Goal: Task Accomplishment & Management: Manage account settings

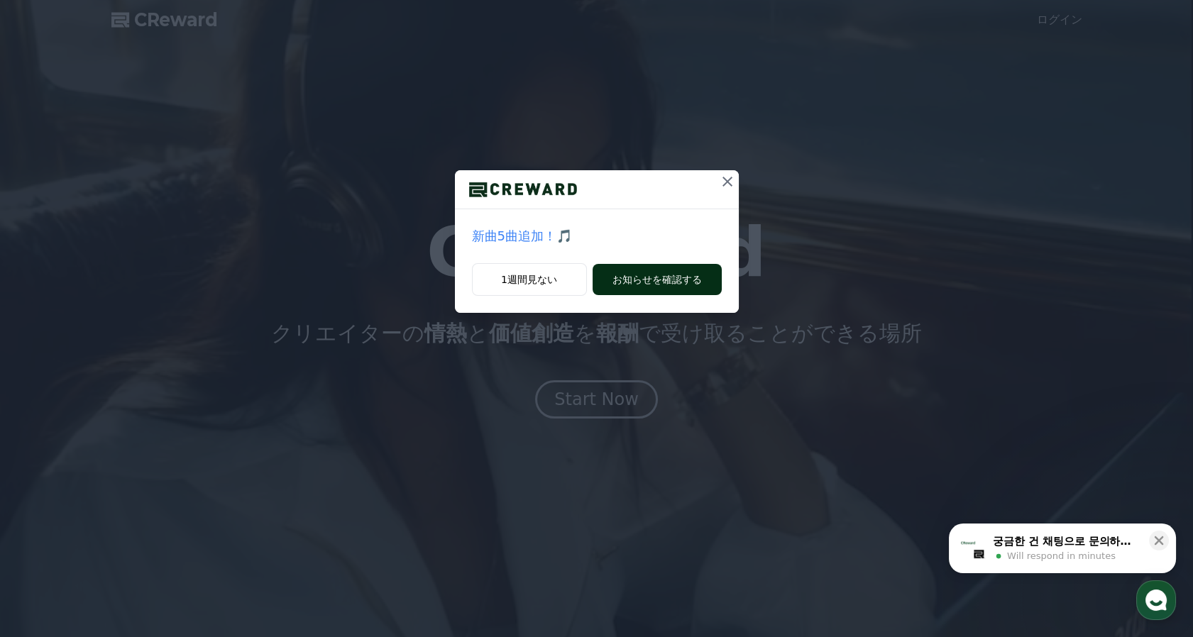
click at [673, 281] on button "お知らせを確認する" at bounding box center [656, 279] width 129 height 31
click at [729, 175] on icon at bounding box center [727, 181] width 17 height 17
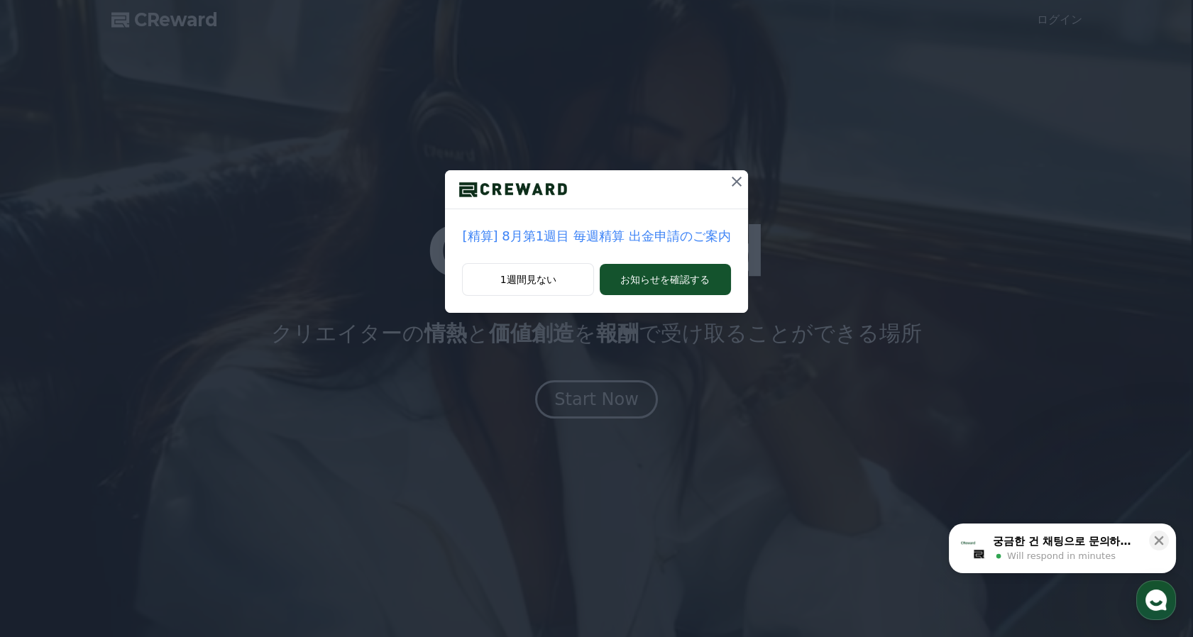
click at [729, 177] on icon at bounding box center [736, 181] width 17 height 17
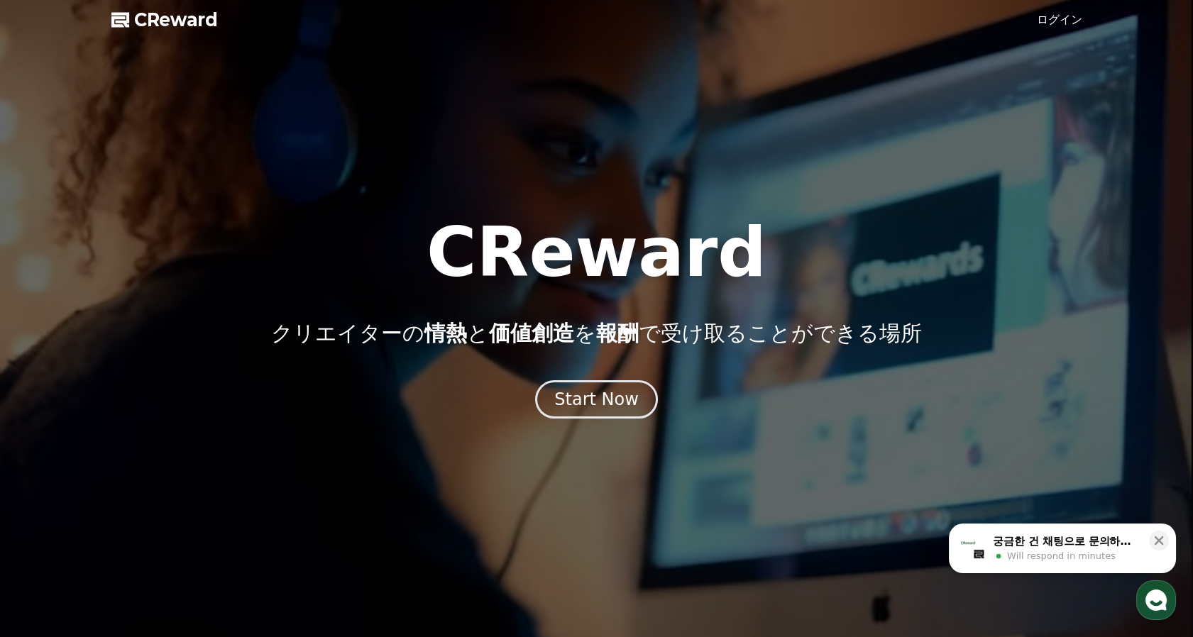
click at [1064, 21] on link "ログイン" at bounding box center [1059, 19] width 45 height 17
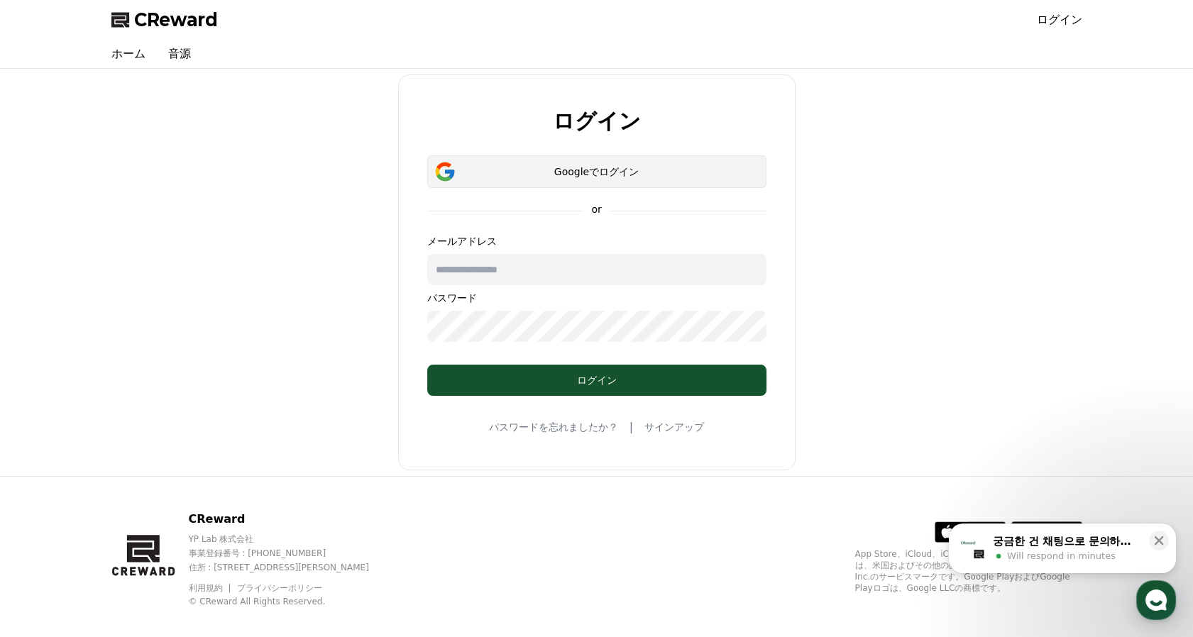
click at [591, 180] on button "Googleでログイン" at bounding box center [596, 171] width 339 height 33
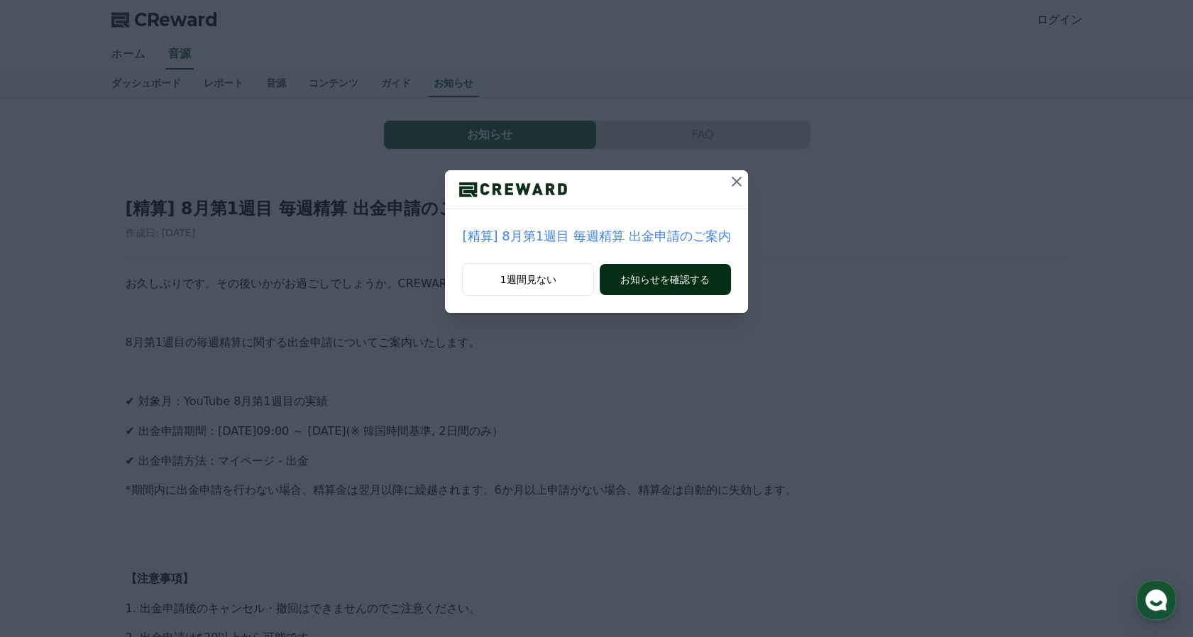
click at [693, 283] on button "お知らせを確認する" at bounding box center [665, 279] width 131 height 31
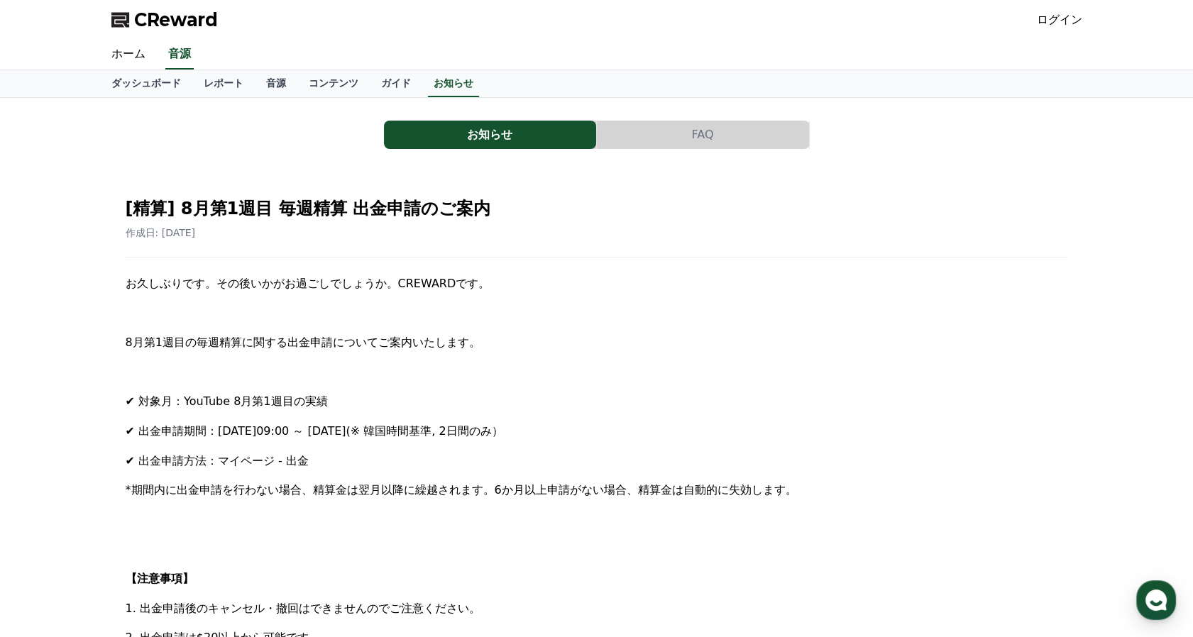
click at [1061, 23] on link "ログイン" at bounding box center [1059, 19] width 45 height 17
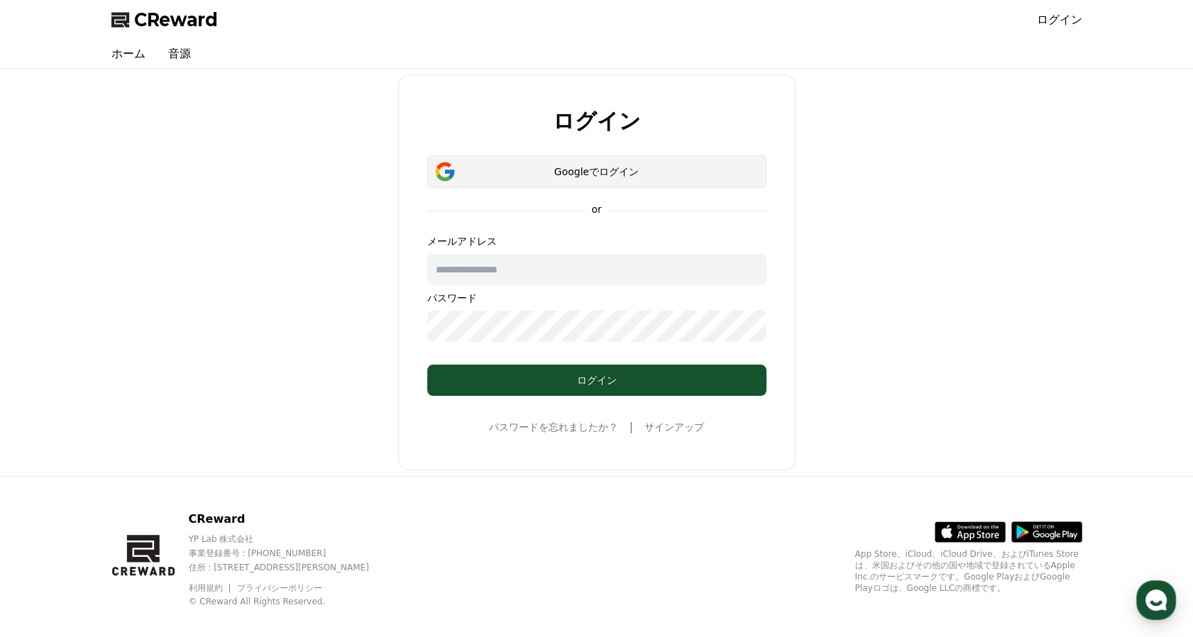
click at [611, 177] on div "Googleでログイン" at bounding box center [597, 172] width 298 height 14
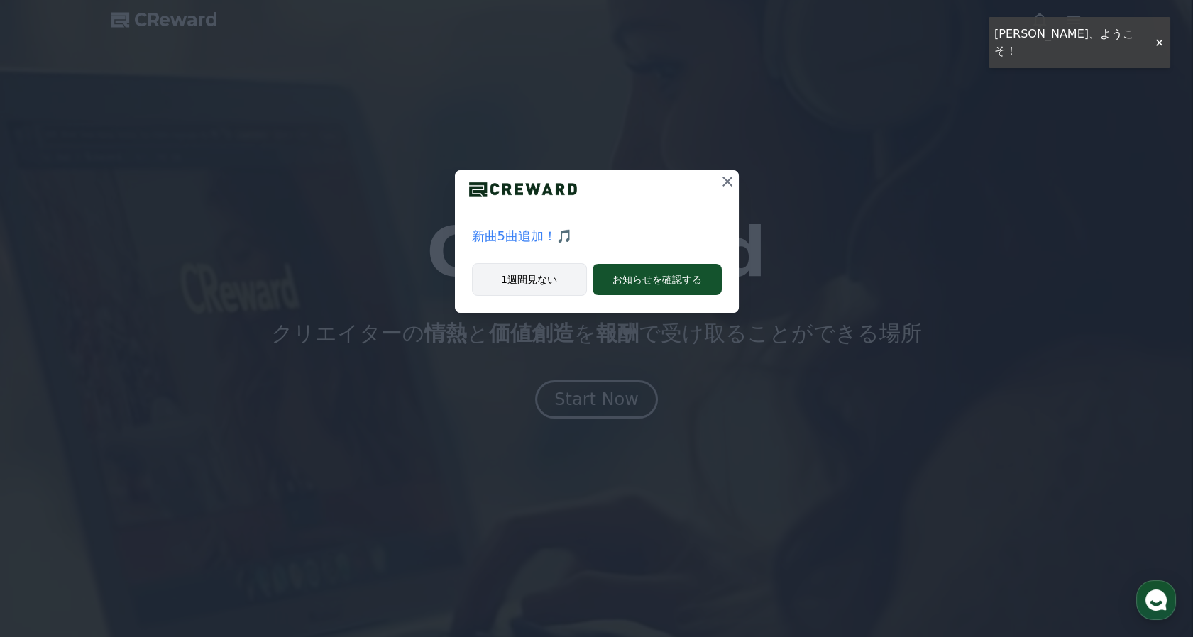
click at [562, 289] on button "1週間見ない" at bounding box center [529, 279] width 115 height 33
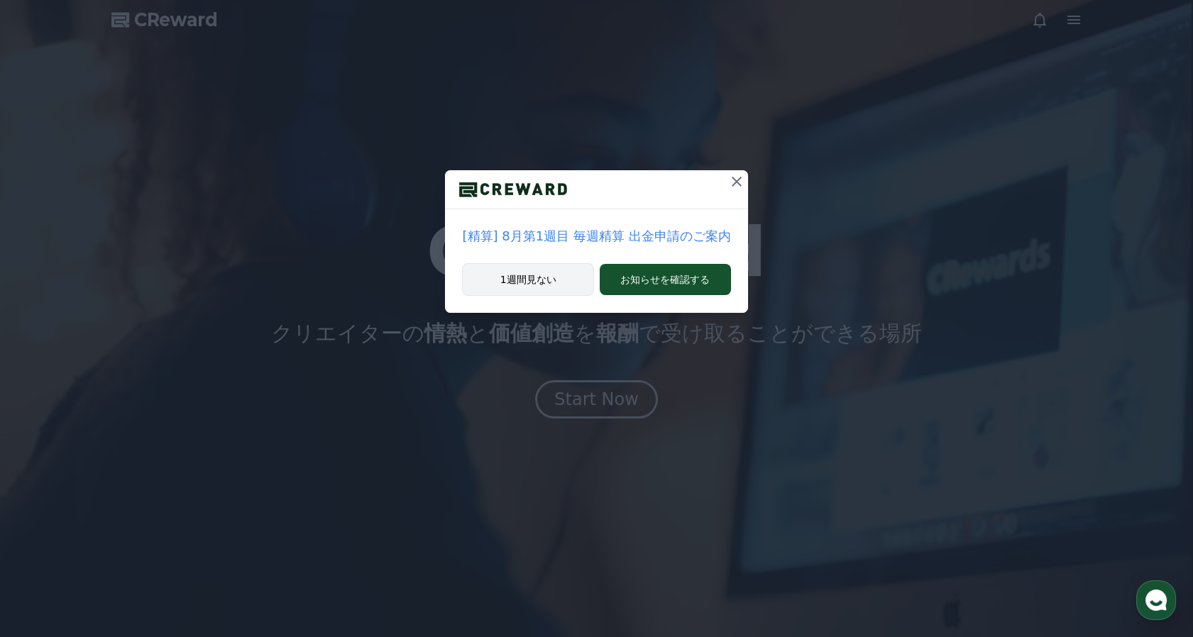
click at [554, 285] on button "1週間見ない" at bounding box center [528, 279] width 132 height 33
